Goal: Find specific page/section

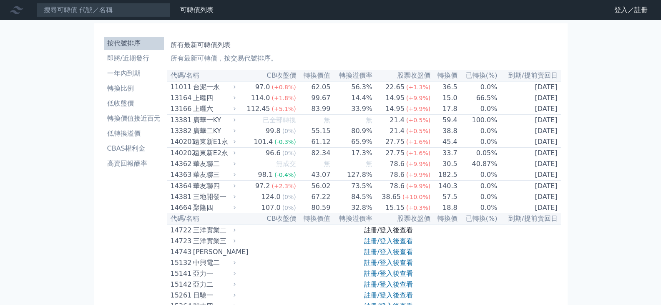
click at [376, 229] on link "註冊/登入後查看" at bounding box center [388, 230] width 49 height 8
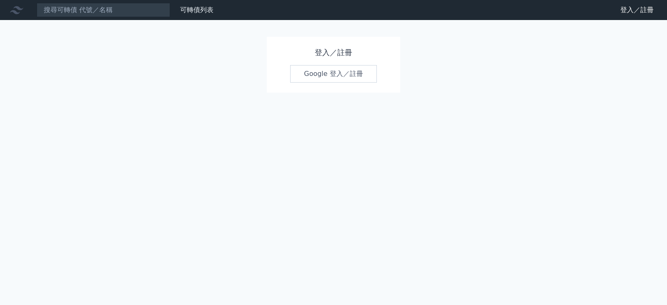
click at [321, 71] on link "Google 登入／註冊" at bounding box center [333, 74] width 87 height 18
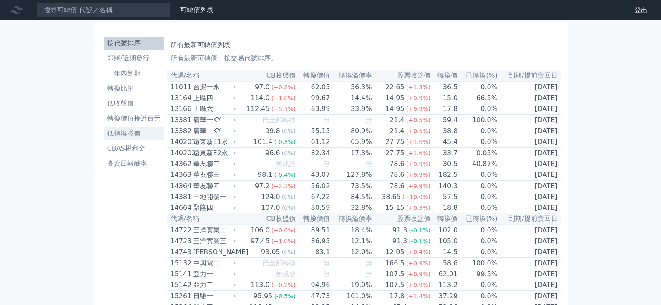
click at [133, 129] on li "低轉換溢價" at bounding box center [134, 133] width 60 height 10
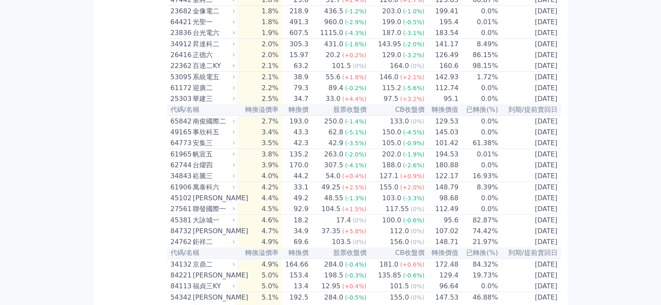
scroll to position [417, 0]
